Goal: Task Accomplishment & Management: Manage account settings

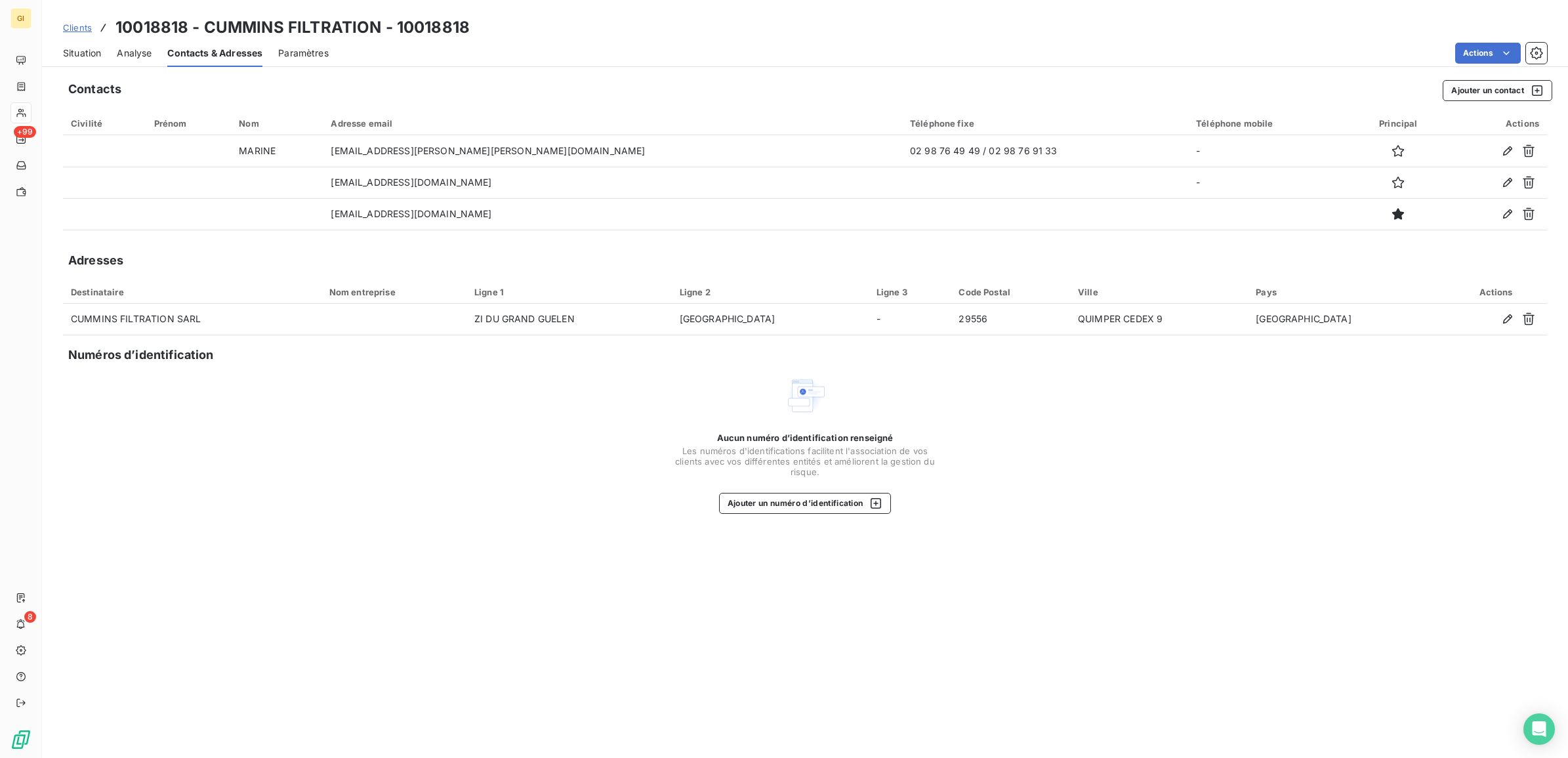
click at [78, 28] on span "Clients" at bounding box center [78, 28] width 29 height 11
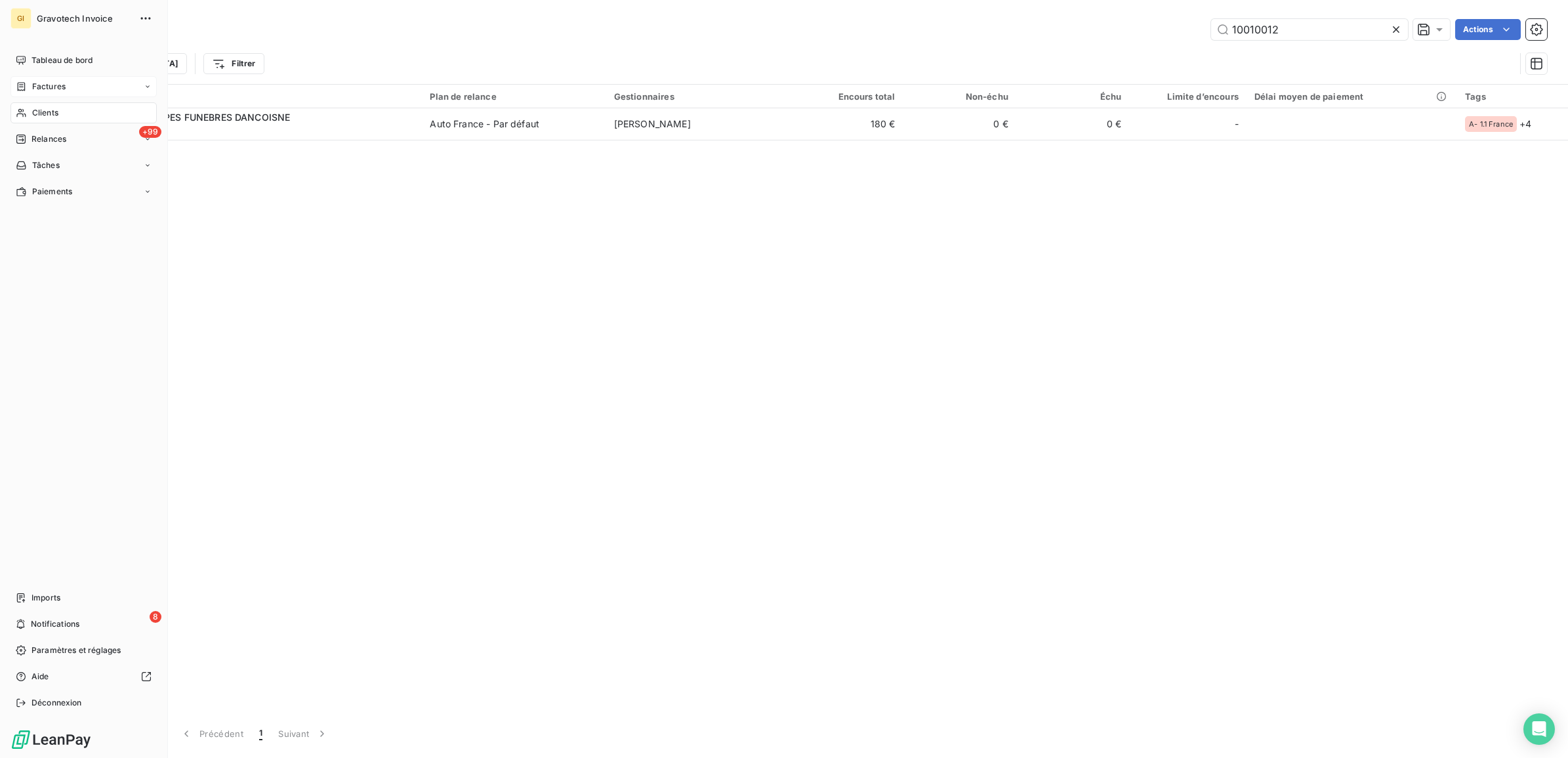
click at [61, 81] on span "Factures" at bounding box center [49, 87] width 34 height 12
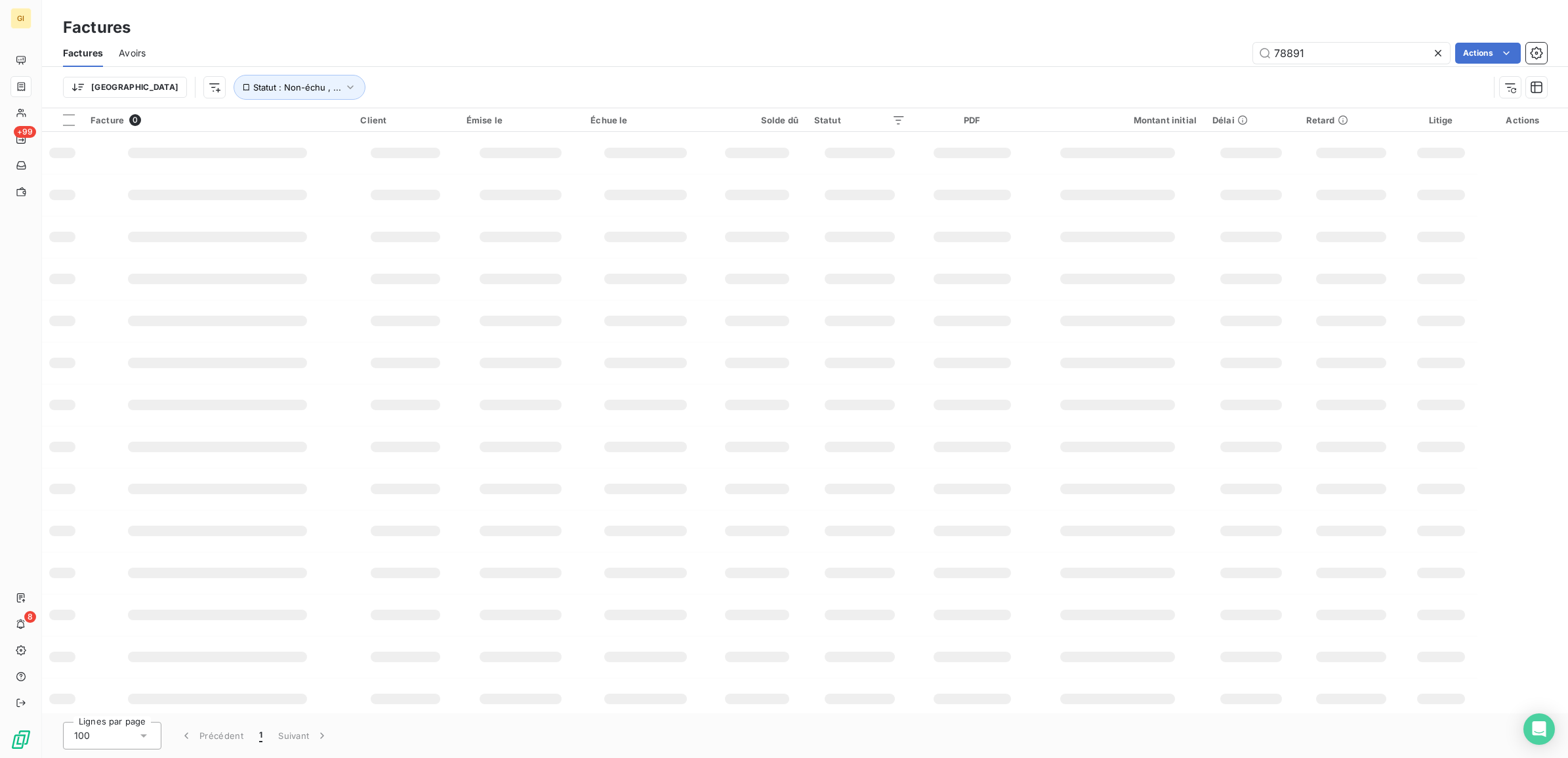
drag, startPoint x: 1335, startPoint y: 53, endPoint x: 1094, endPoint y: 62, distance: 241.2
click at [1153, 54] on div "78891 Actions" at bounding box center [854, 54] width 1385 height 21
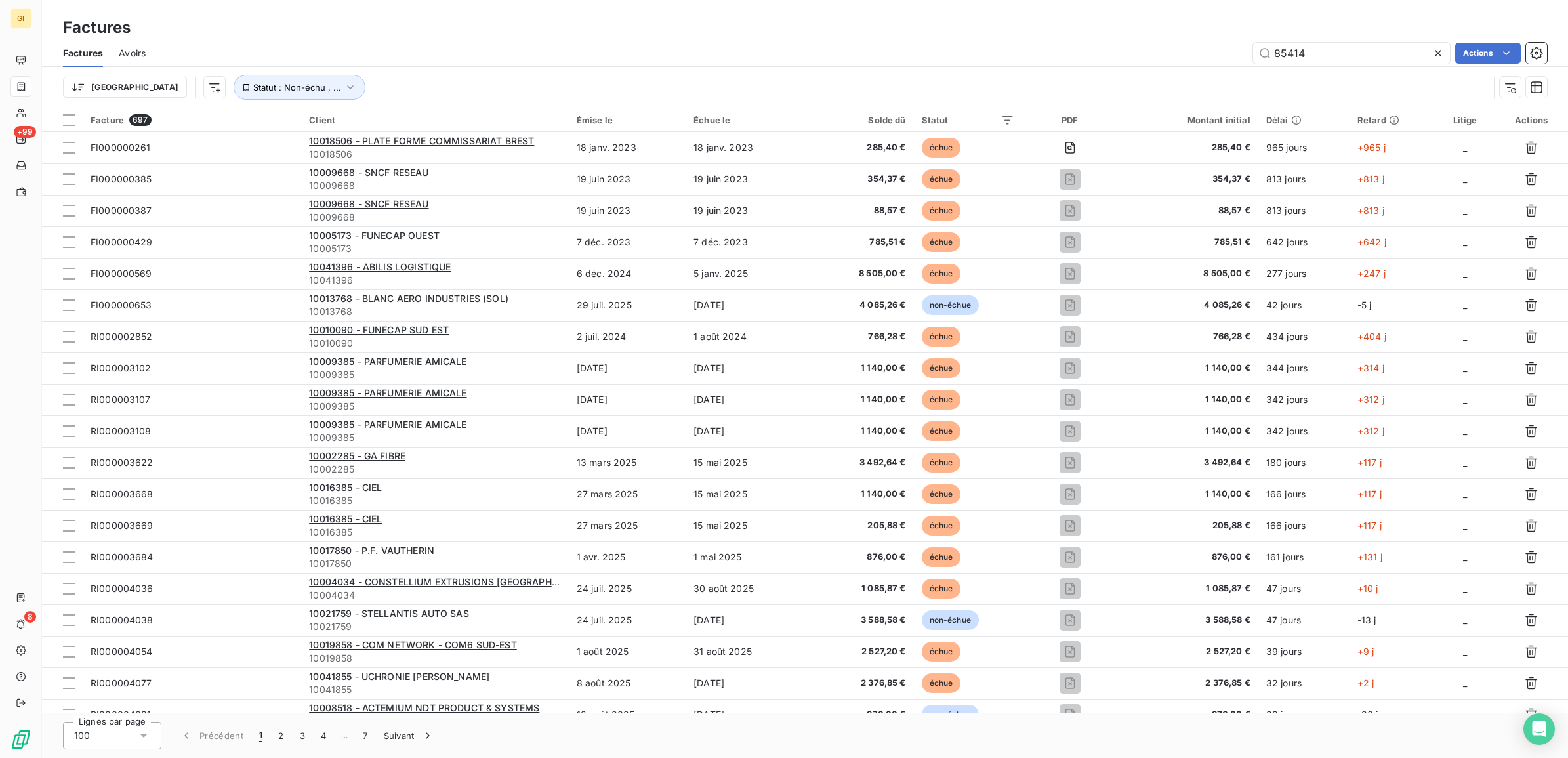
type input "85414"
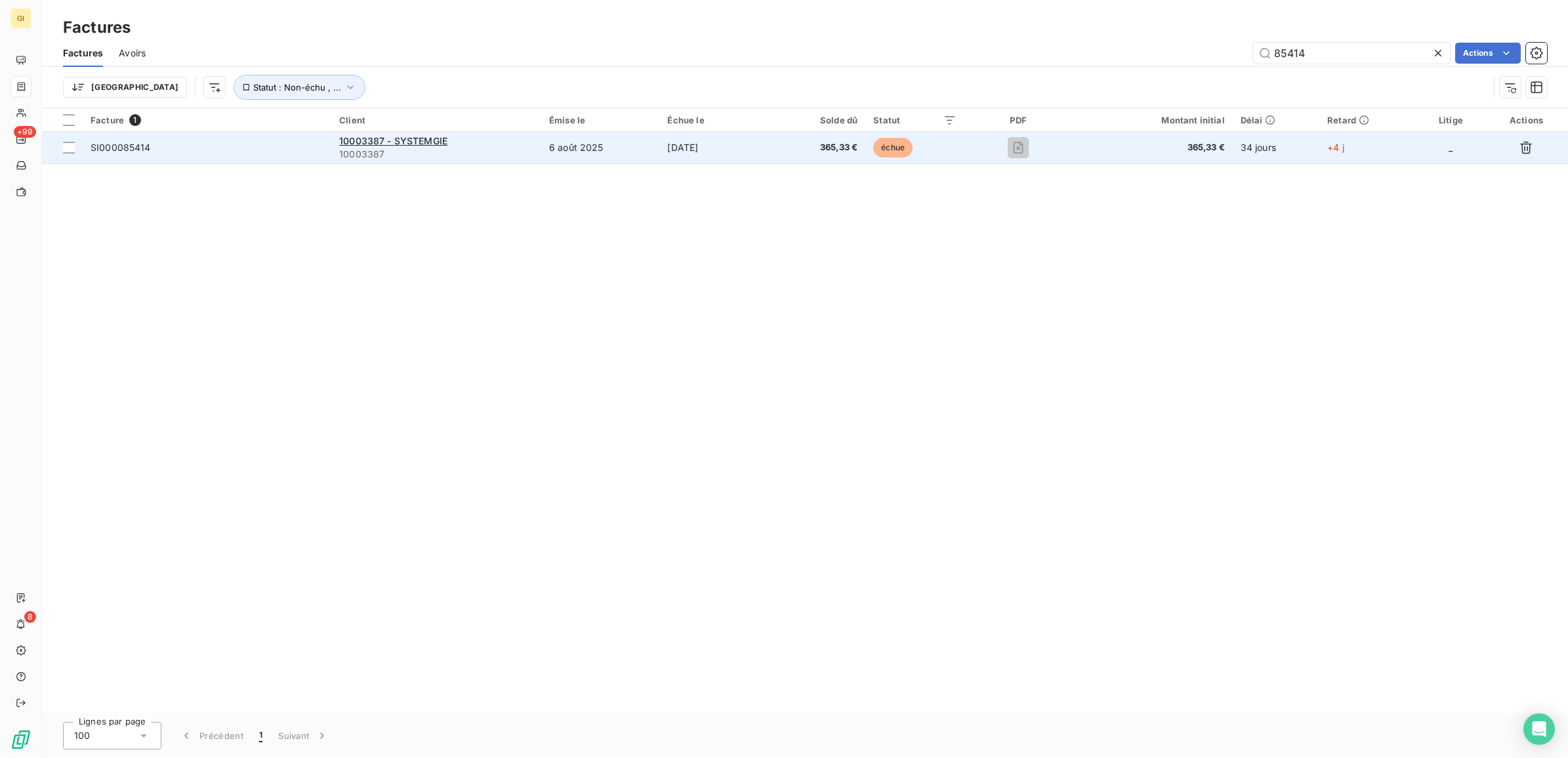
click at [647, 144] on td "6 août 2025" at bounding box center [600, 147] width 119 height 31
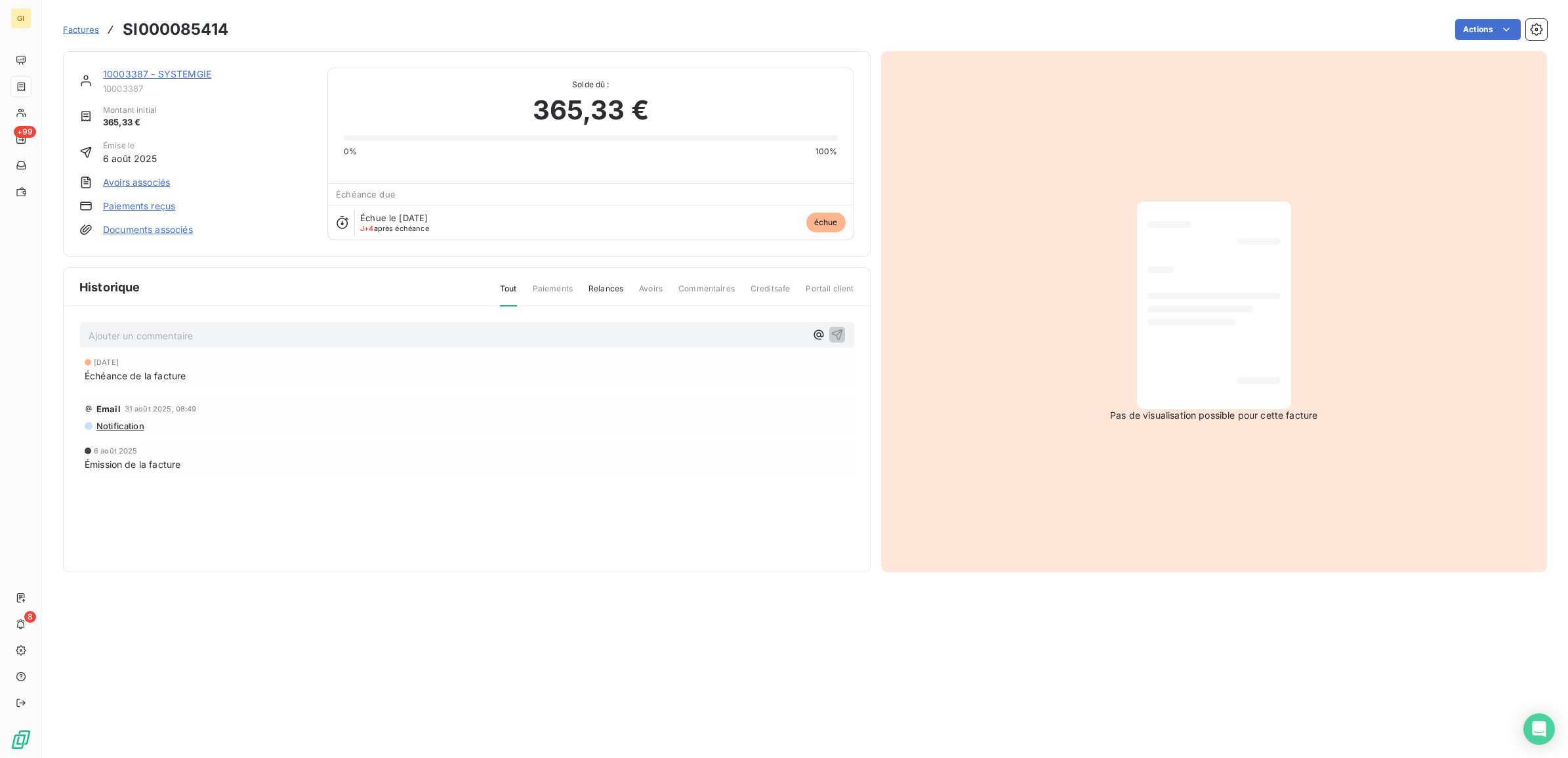
click at [260, 343] on p "Ajouter un commentaire ﻿" at bounding box center [447, 335] width 717 height 16
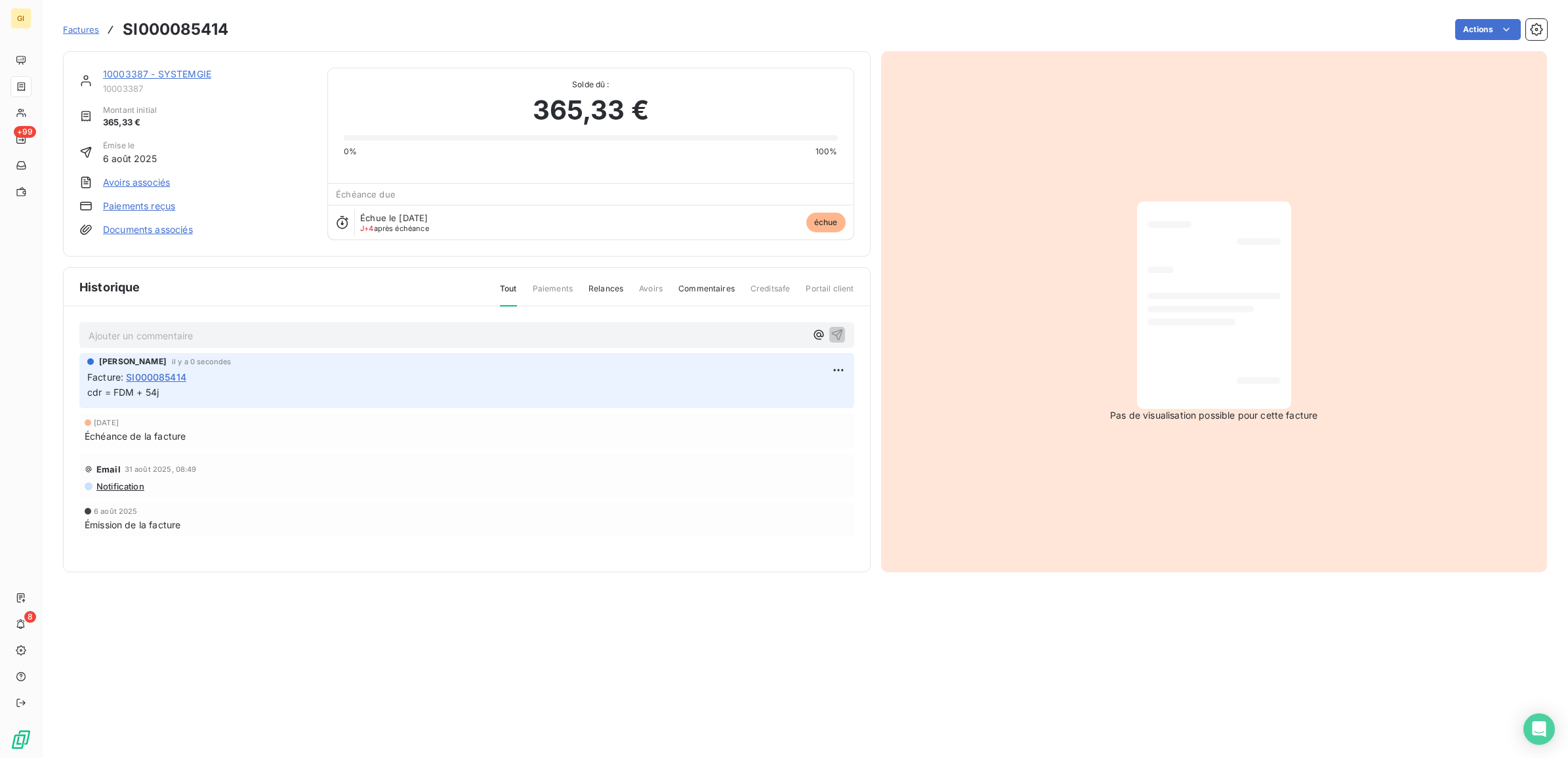
drag, startPoint x: 696, startPoint y: 660, endPoint x: 672, endPoint y: 619, distance: 47.5
click at [696, 660] on section "Factures SI000085414 Actions 10003387 - SYSTEMGIE 10003387 Montant initial 365,…" at bounding box center [804, 379] width 1525 height 758
click at [69, 28] on span "Factures" at bounding box center [81, 29] width 36 height 11
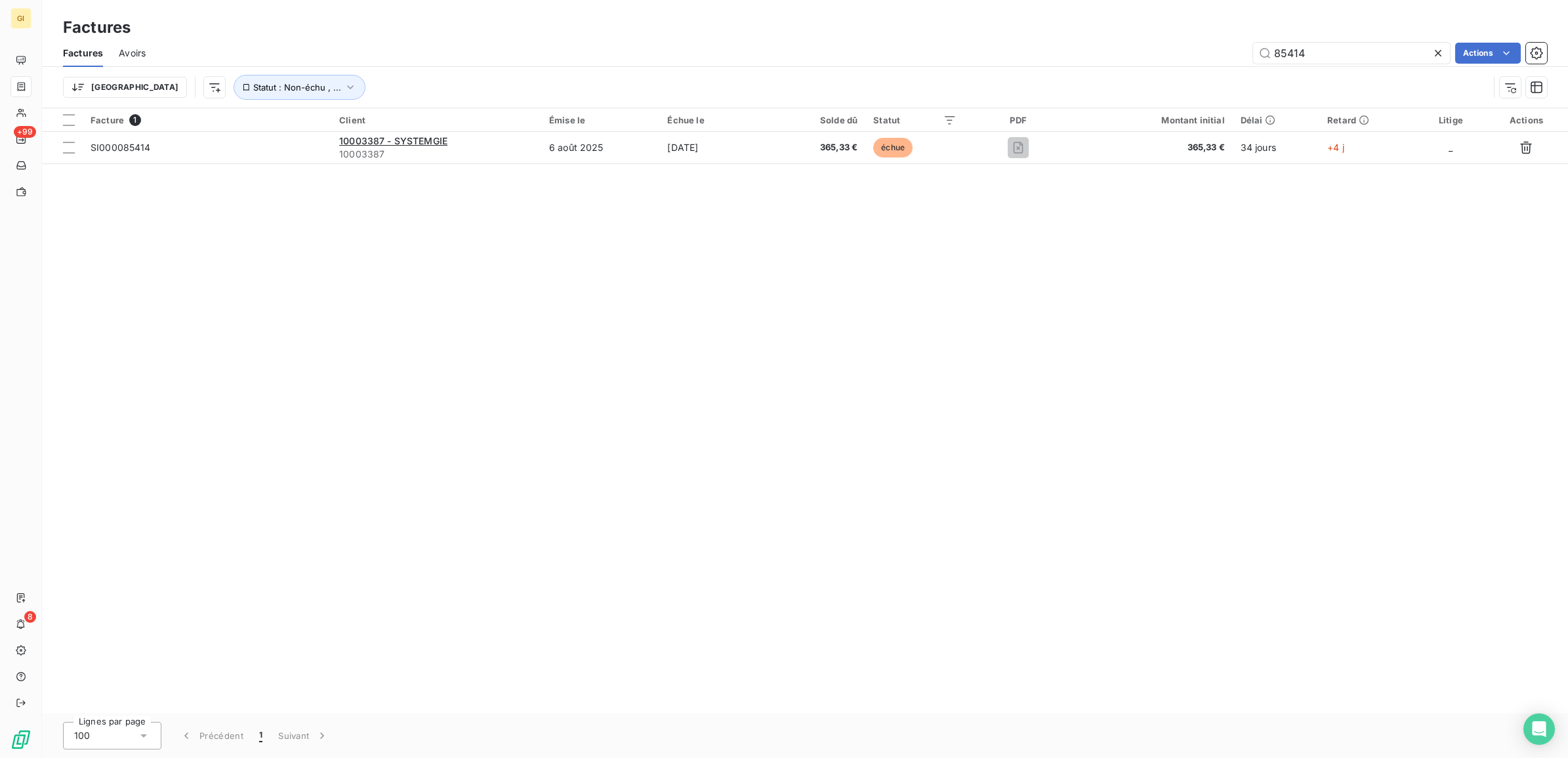
drag, startPoint x: 1329, startPoint y: 54, endPoint x: 1178, endPoint y: 74, distance: 152.3
click at [1198, 70] on div "Factures Avoirs 85414 Actions Trier Statut : Non-échu , ..." at bounding box center [804, 73] width 1525 height 69
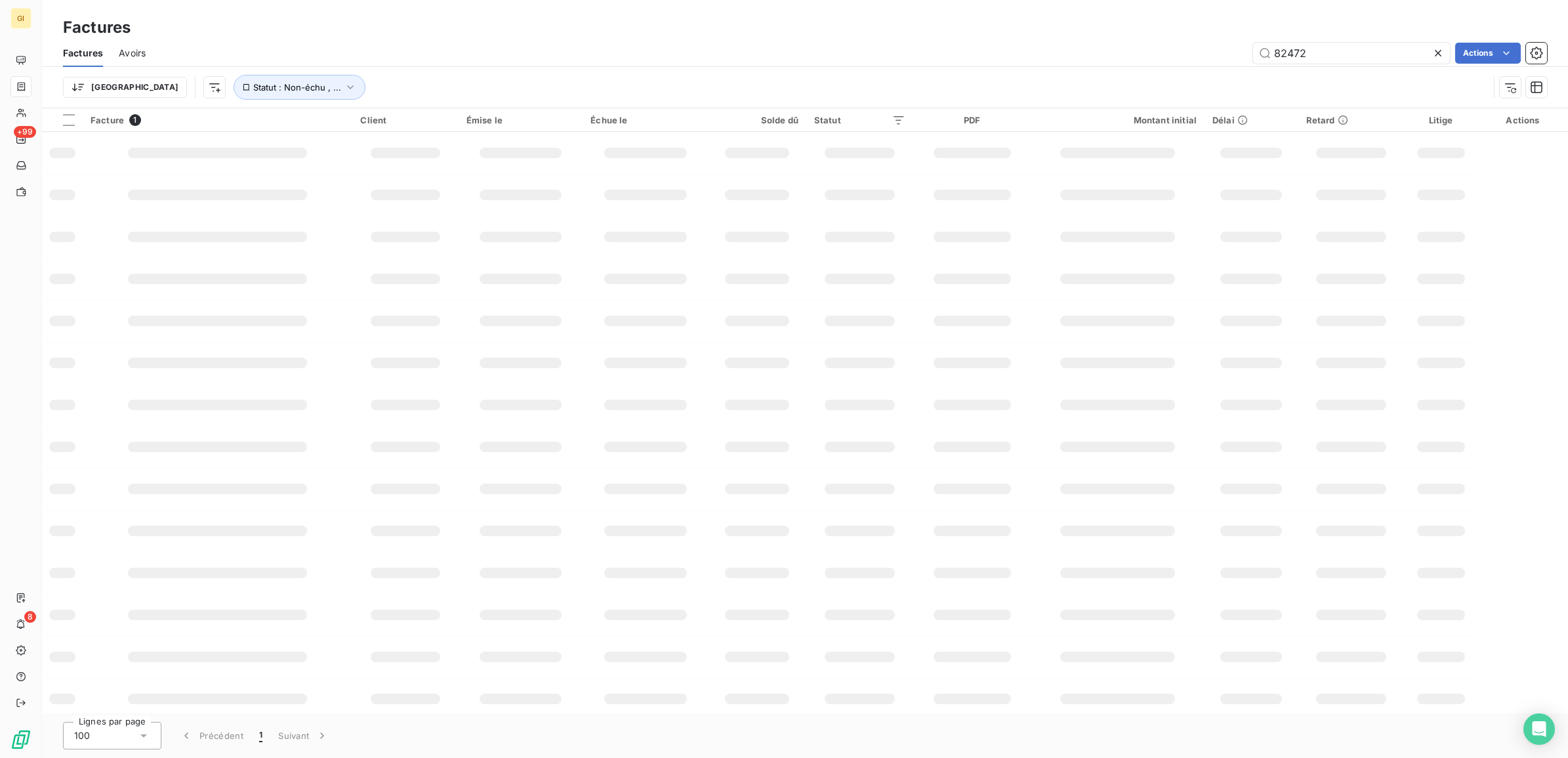
type input "82472"
click at [575, 165] on div "Facture 1 Client Émise le Échue le Solde dû Statut PDF Montant initial Délai Re…" at bounding box center [804, 410] width 1525 height 605
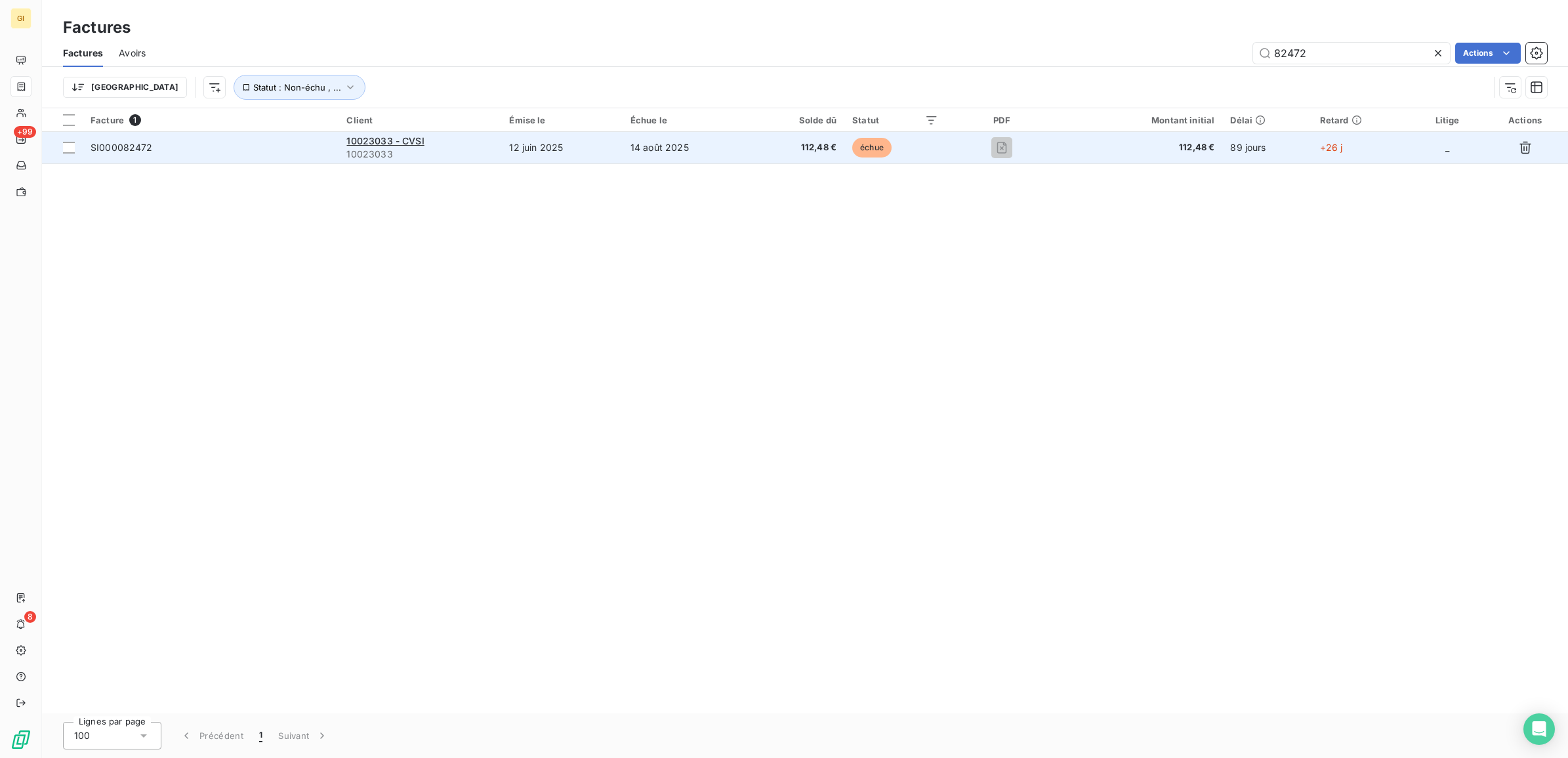
click at [560, 149] on td "12 juin 2025" at bounding box center [561, 147] width 120 height 31
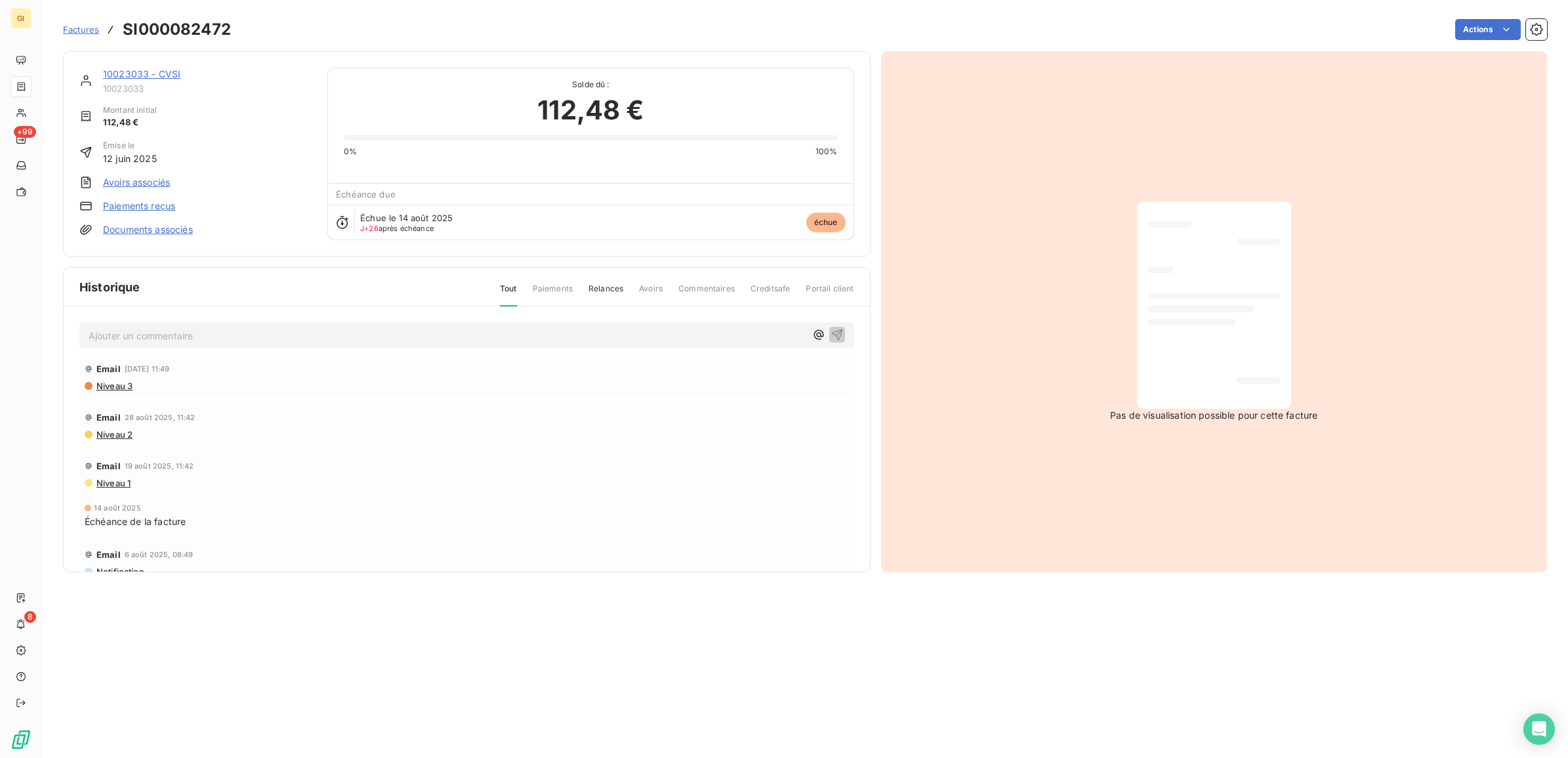
click at [264, 339] on p "Ajouter un commentaire ﻿" at bounding box center [447, 335] width 717 height 16
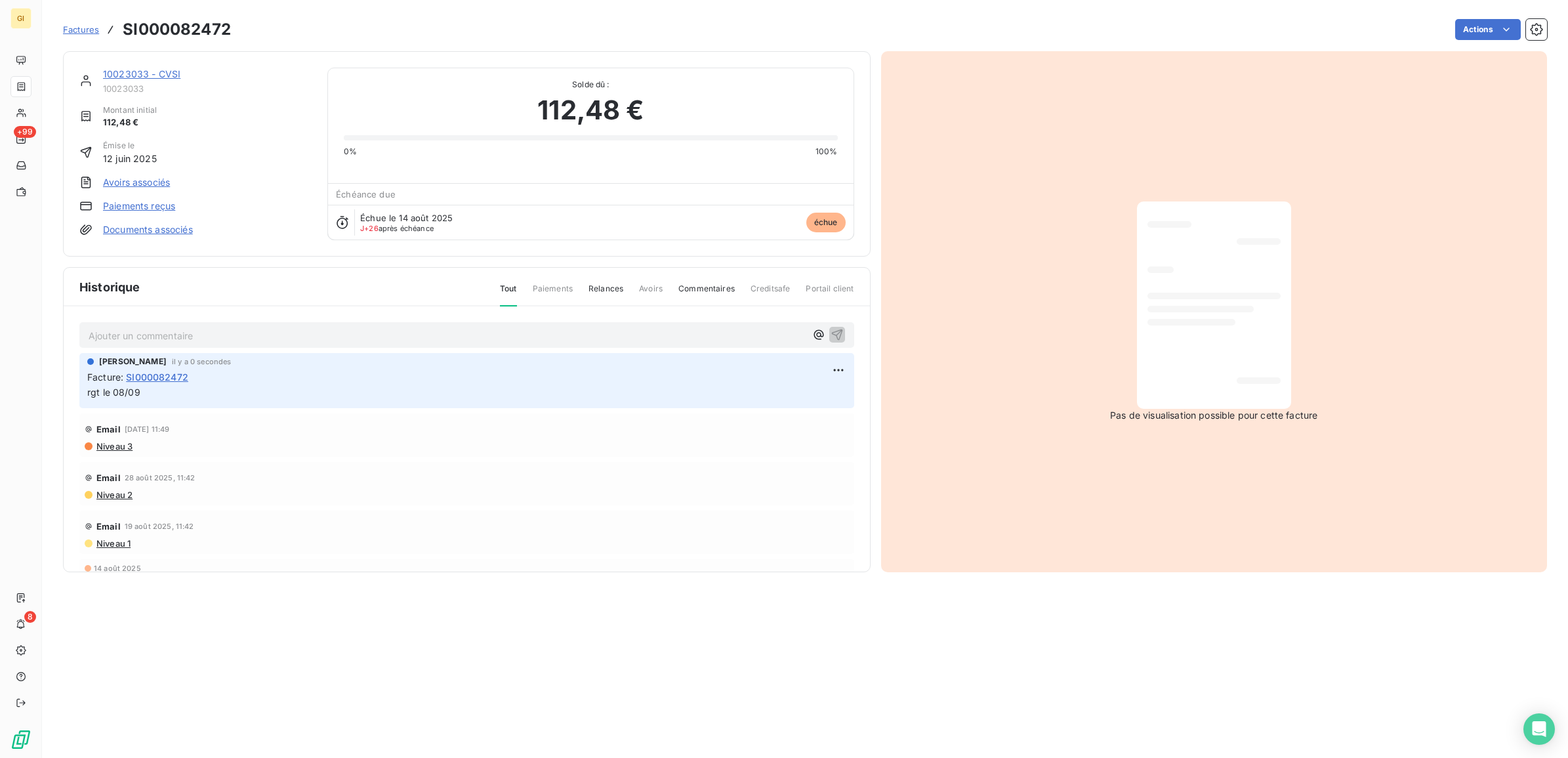
click at [658, 664] on section "Factures SI000082472 Actions 10023033 - CVSI 10023033 Montant initial 112,48 € …" at bounding box center [804, 379] width 1525 height 758
